Goal: Task Accomplishment & Management: Manage account settings

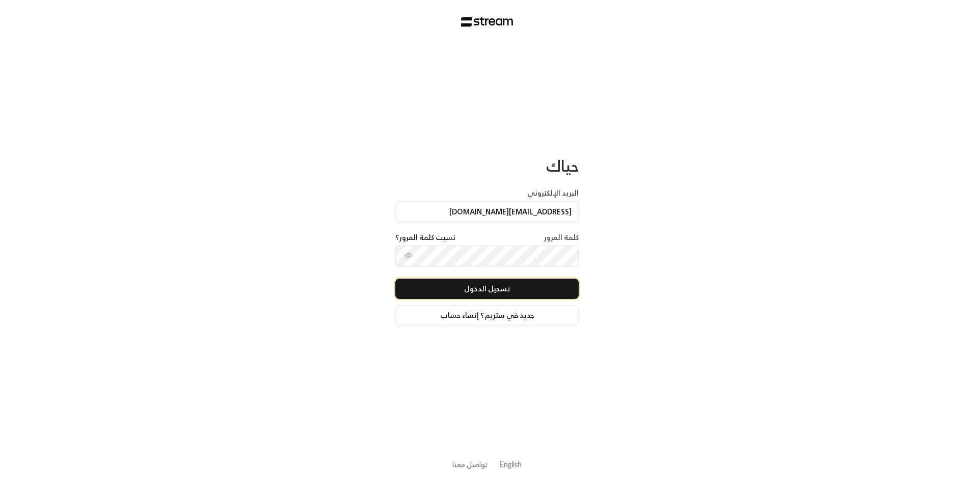
click at [531, 284] on button "تسجيل الدخول" at bounding box center [486, 289] width 183 height 20
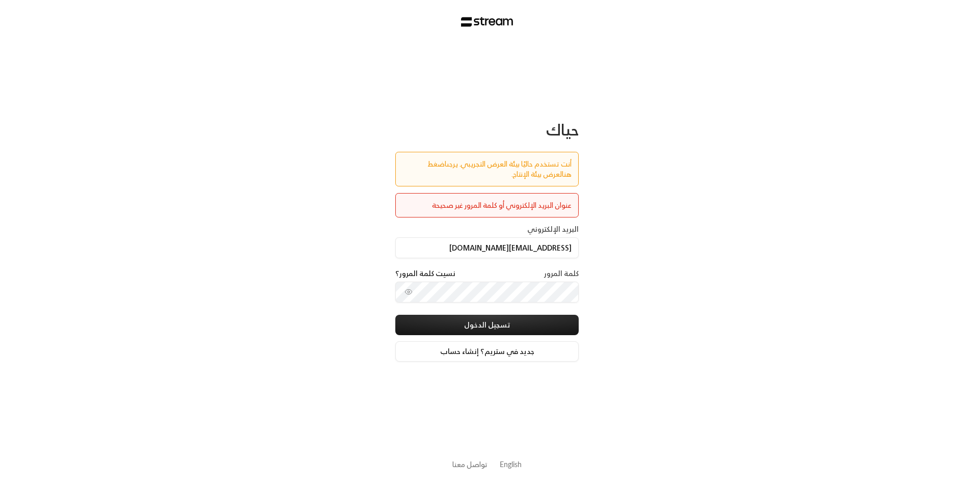
click at [427, 167] on link "اضغط هنا" at bounding box center [499, 168] width 144 height 23
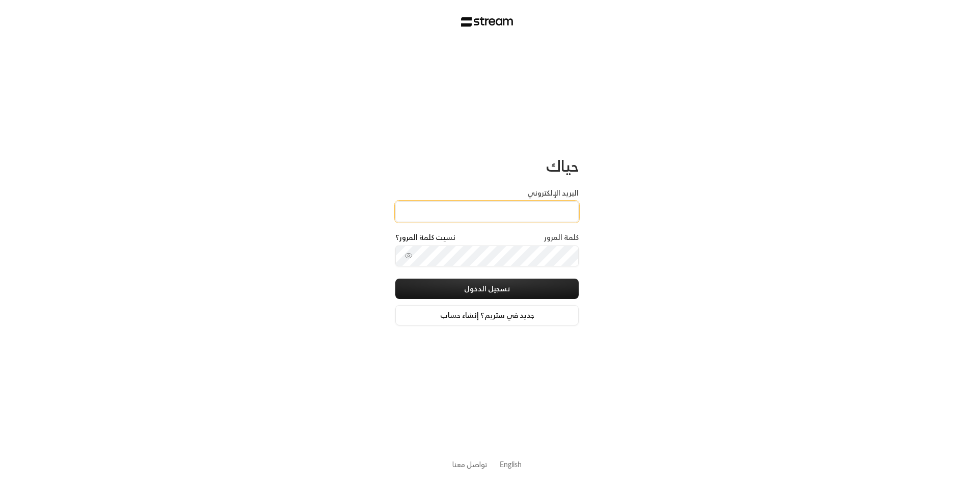
click at [542, 203] on input "البريد الإلكتروني" at bounding box center [486, 211] width 183 height 21
type input "[EMAIL_ADDRESS][DOMAIN_NAME]"
click at [528, 245] on div "كلمة المرور نسيت كلمة المرور؟" at bounding box center [486, 255] width 183 height 46
drag, startPoint x: 528, startPoint y: 241, endPoint x: 529, endPoint y: 272, distance: 31.6
click at [529, 272] on div "كلمة المرور نسيت كلمة المرور؟" at bounding box center [486, 255] width 183 height 46
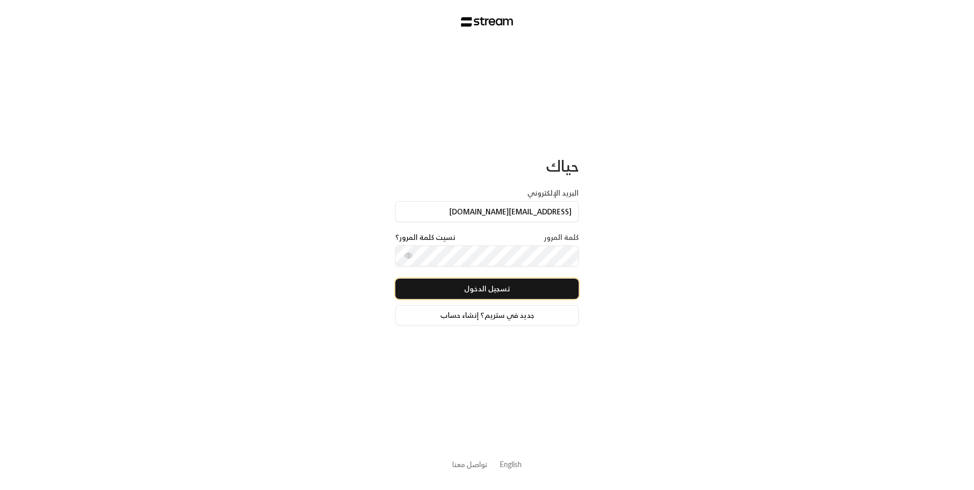
click at [525, 286] on button "تسجيل الدخول" at bounding box center [486, 289] width 183 height 20
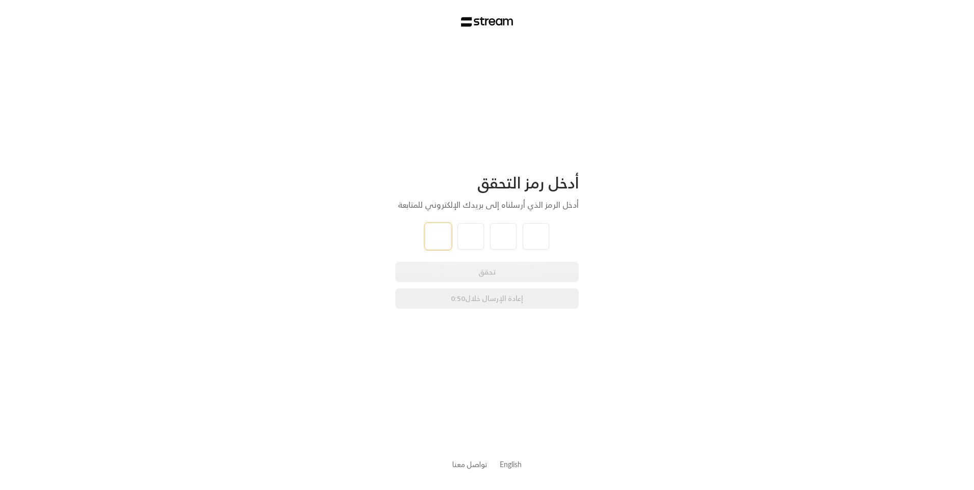
type input "3"
type input "6"
type input "1"
type input "9"
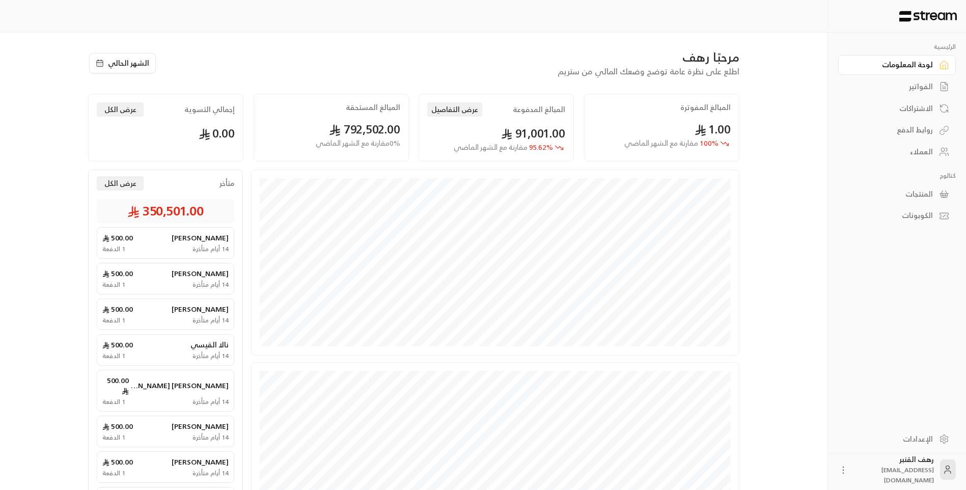
click at [906, 91] on div "الفواتير" at bounding box center [892, 86] width 82 height 10
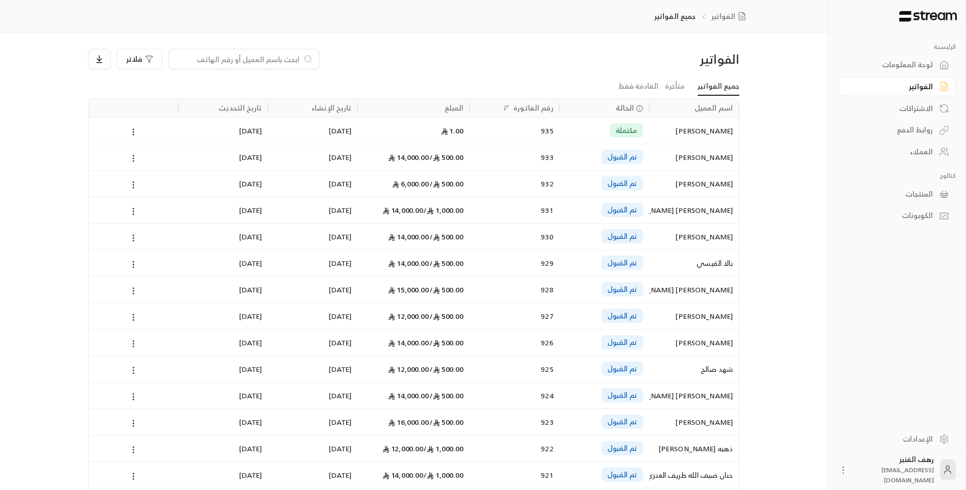
click at [291, 58] on input at bounding box center [237, 58] width 124 height 11
paste input "557707509"
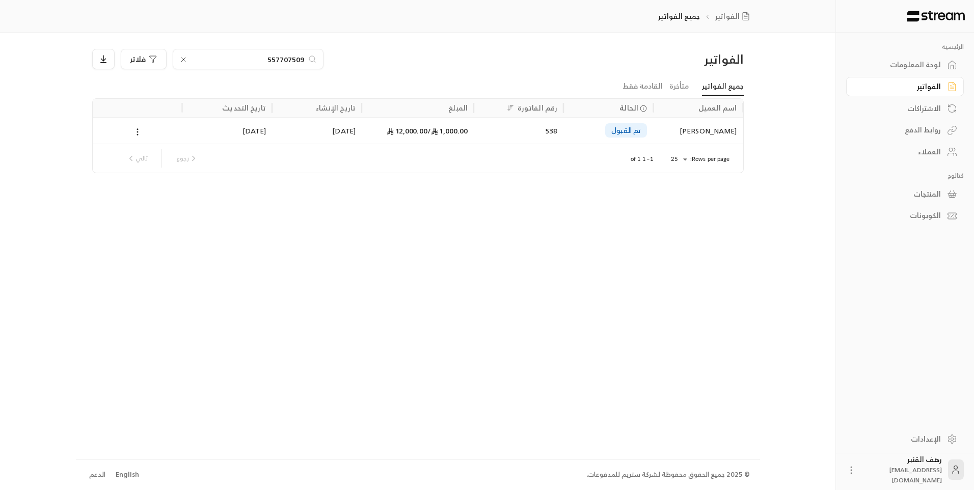
type input "557707509"
click at [714, 132] on div "مشاعل محمد عبدالعزيز الدوسري" at bounding box center [697, 131] width 77 height 26
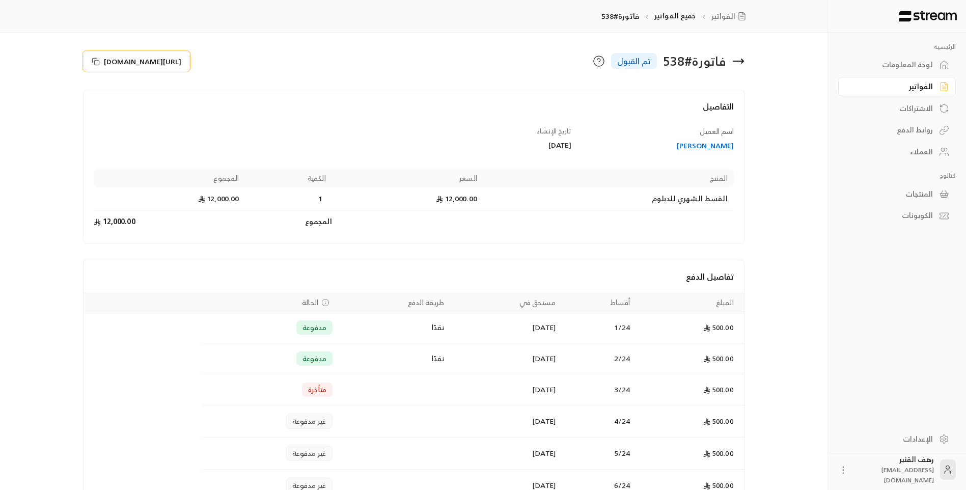
click at [151, 56] on span "https://streampay.sa/s/OYjq5" at bounding box center [142, 61] width 77 height 11
click at [735, 60] on icon at bounding box center [738, 61] width 12 height 12
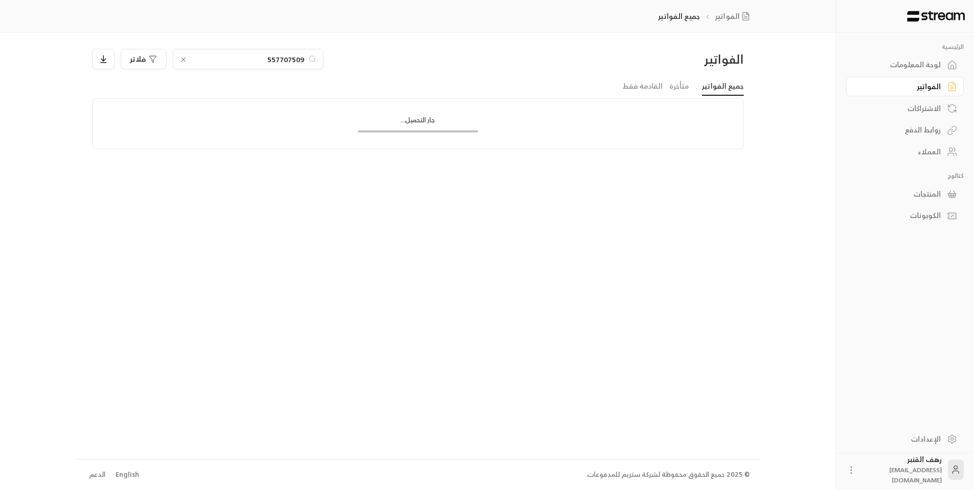
click at [255, 57] on input "557707509" at bounding box center [247, 58] width 113 height 11
click at [264, 57] on input "0507075095" at bounding box center [247, 58] width 113 height 11
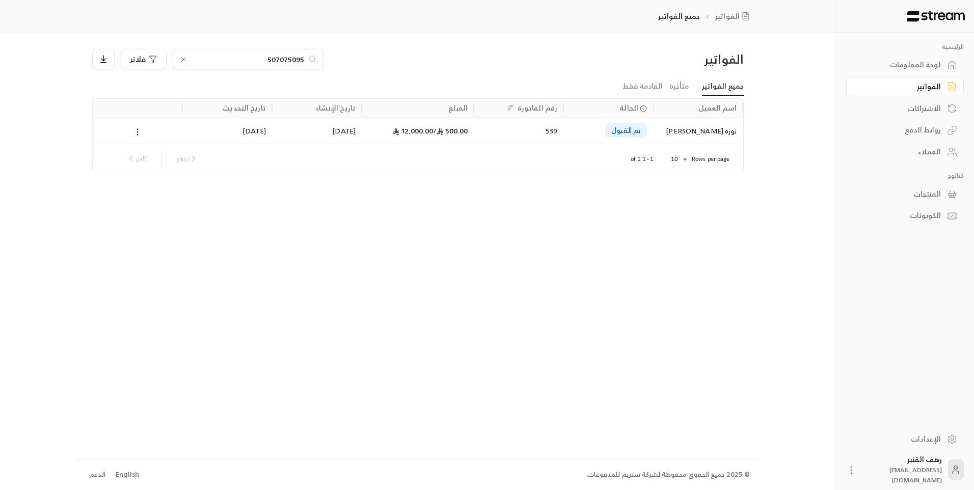
type input "507075095"
click at [720, 122] on div "نوره دبيان محمد القحطاني" at bounding box center [697, 131] width 77 height 26
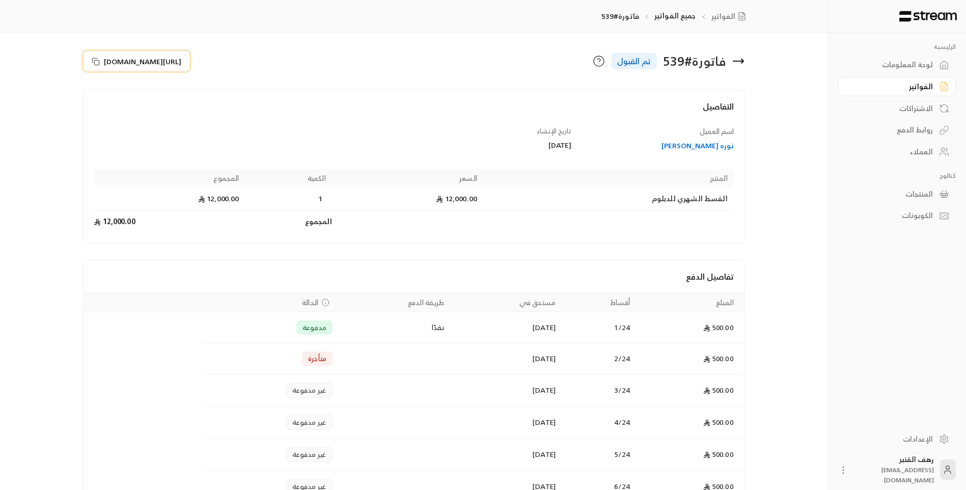
click at [148, 64] on span "https://streampay.sa/s/go9VZ" at bounding box center [142, 61] width 77 height 11
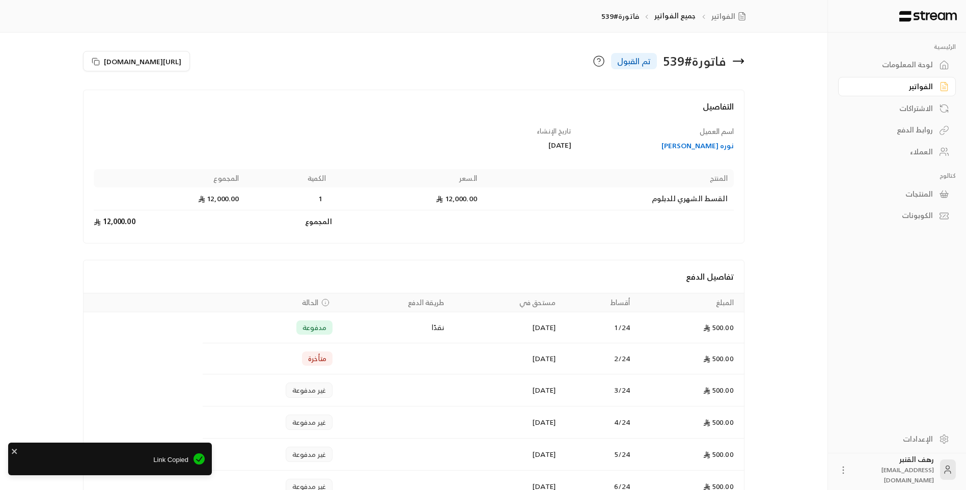
click at [735, 63] on icon at bounding box center [738, 61] width 12 height 12
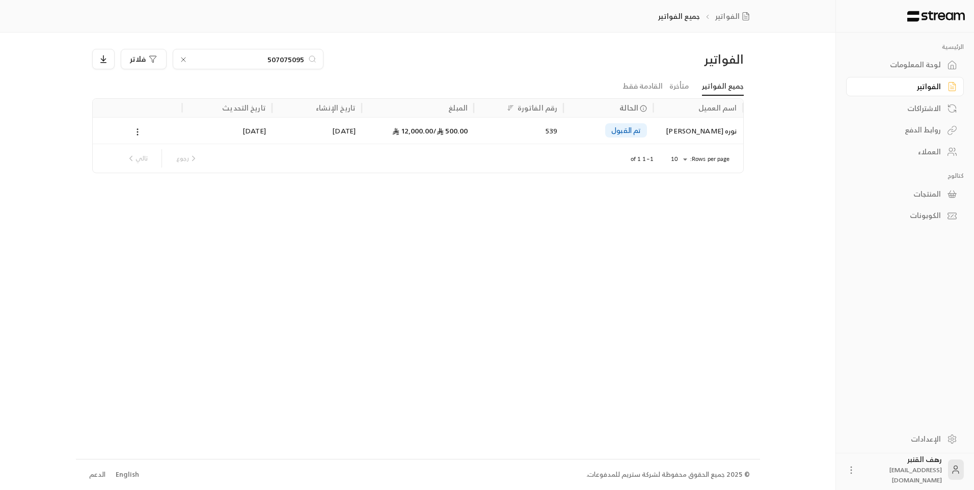
click at [302, 57] on input "507075095" at bounding box center [247, 58] width 113 height 11
type input "501491971"
click at [715, 136] on div "نوره غانم سعود المطيري" at bounding box center [697, 131] width 77 height 26
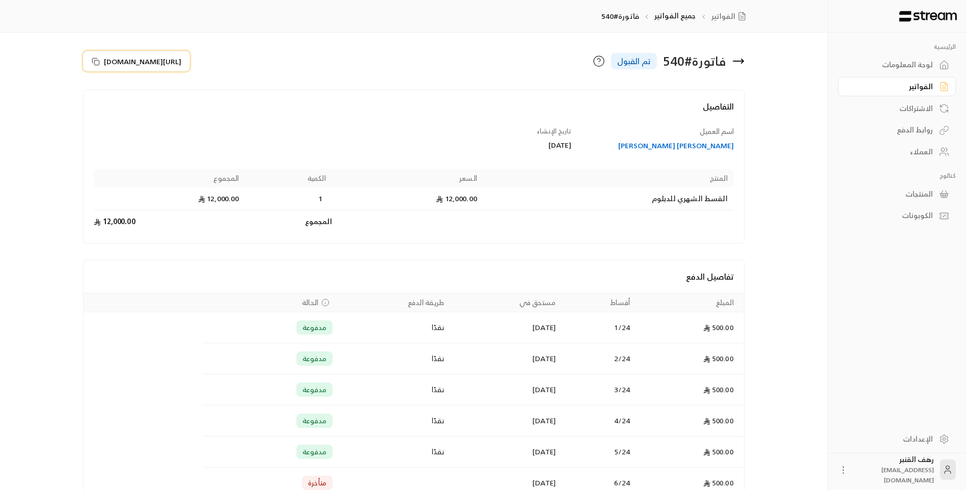
click at [175, 61] on span "https://streampay.sa/s/T2CL0" at bounding box center [142, 61] width 77 height 11
